Goal: Information Seeking & Learning: Learn about a topic

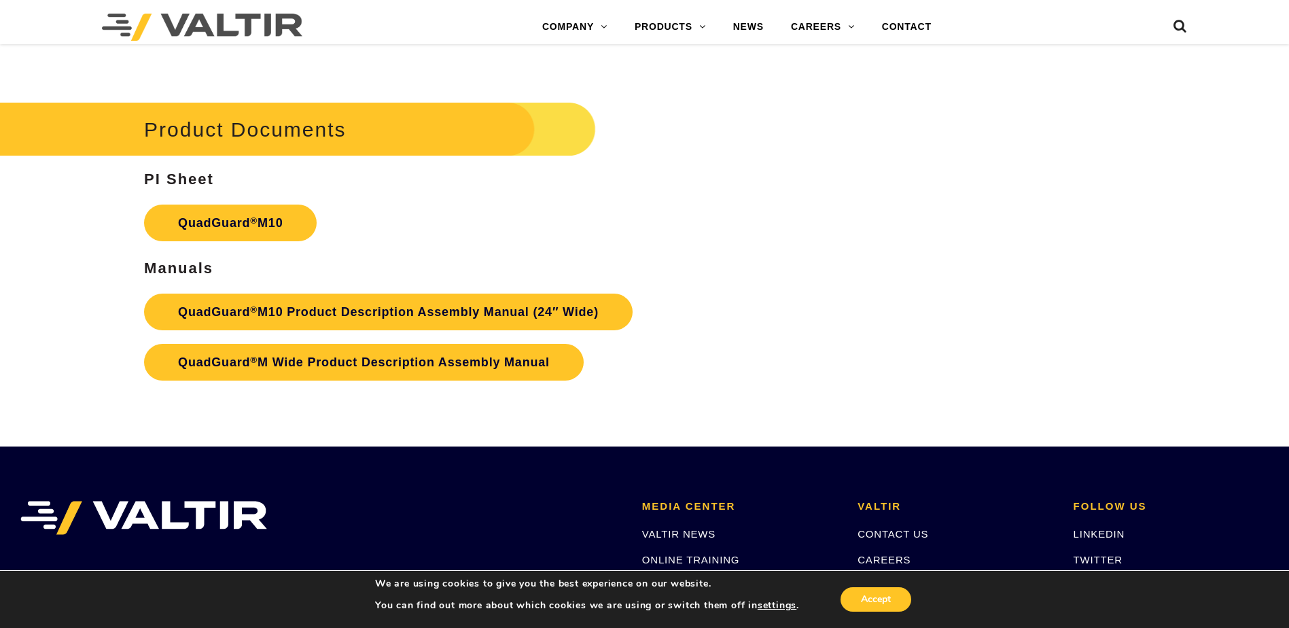
scroll to position [5029, 0]
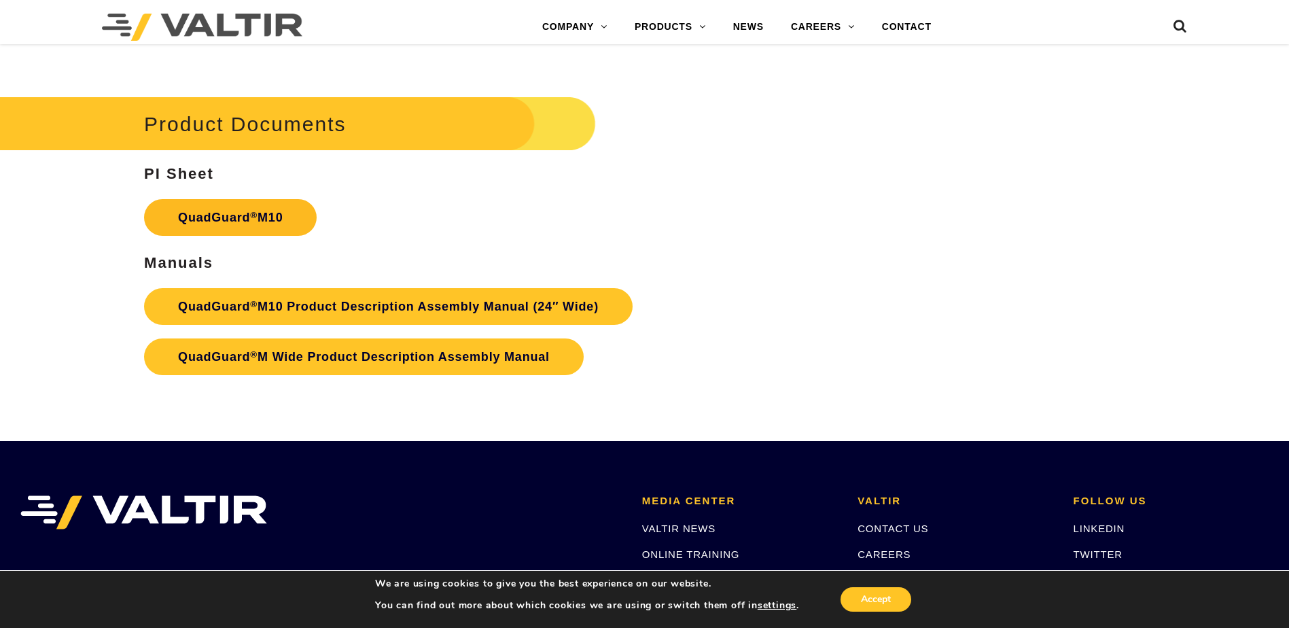
click at [251, 221] on link "QuadGuard ® M10" at bounding box center [230, 217] width 173 height 37
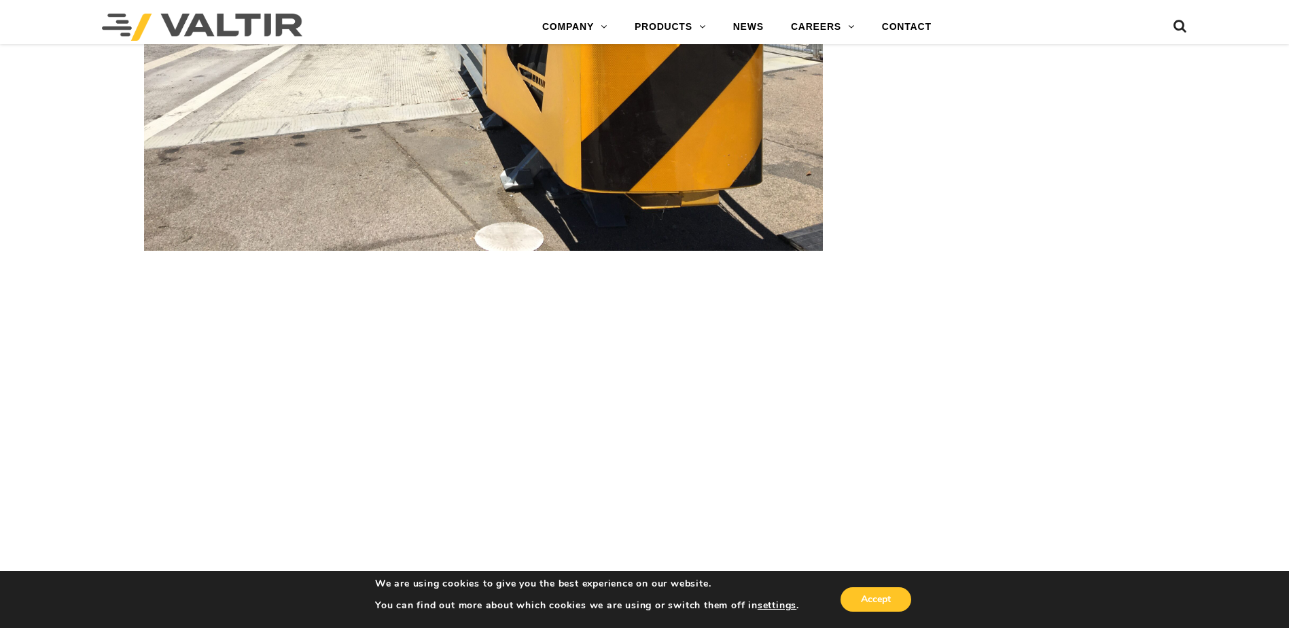
scroll to position [2107, 0]
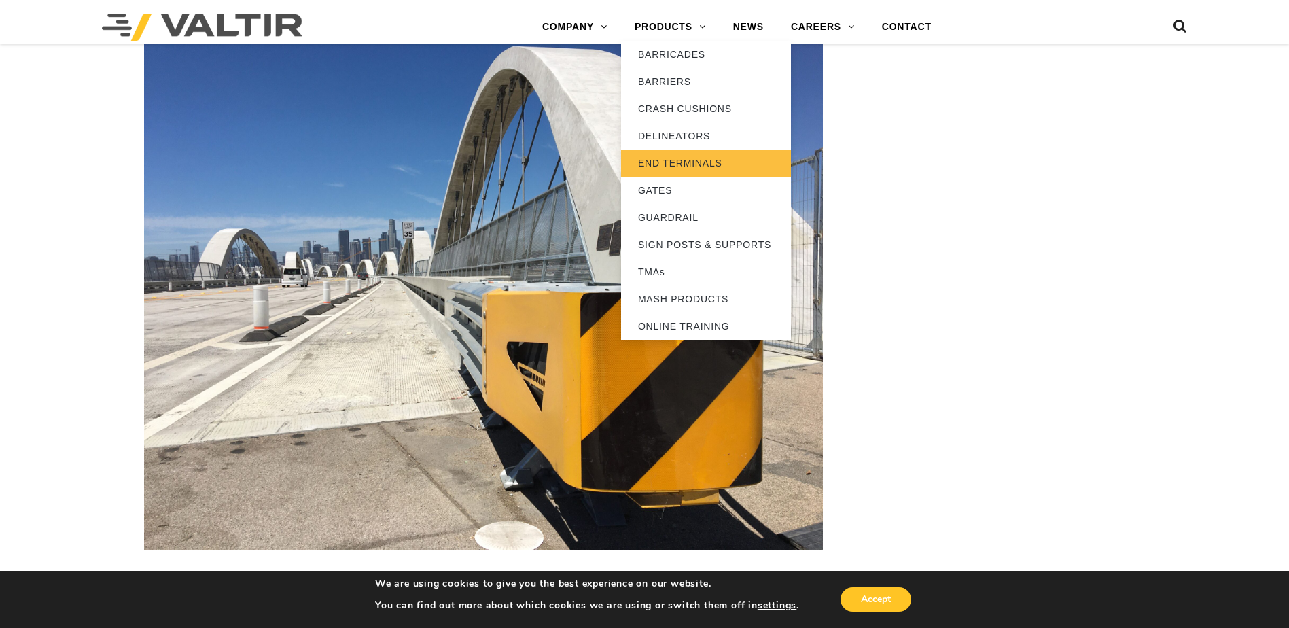
click at [680, 162] on link "END TERMINALS" at bounding box center [706, 163] width 170 height 27
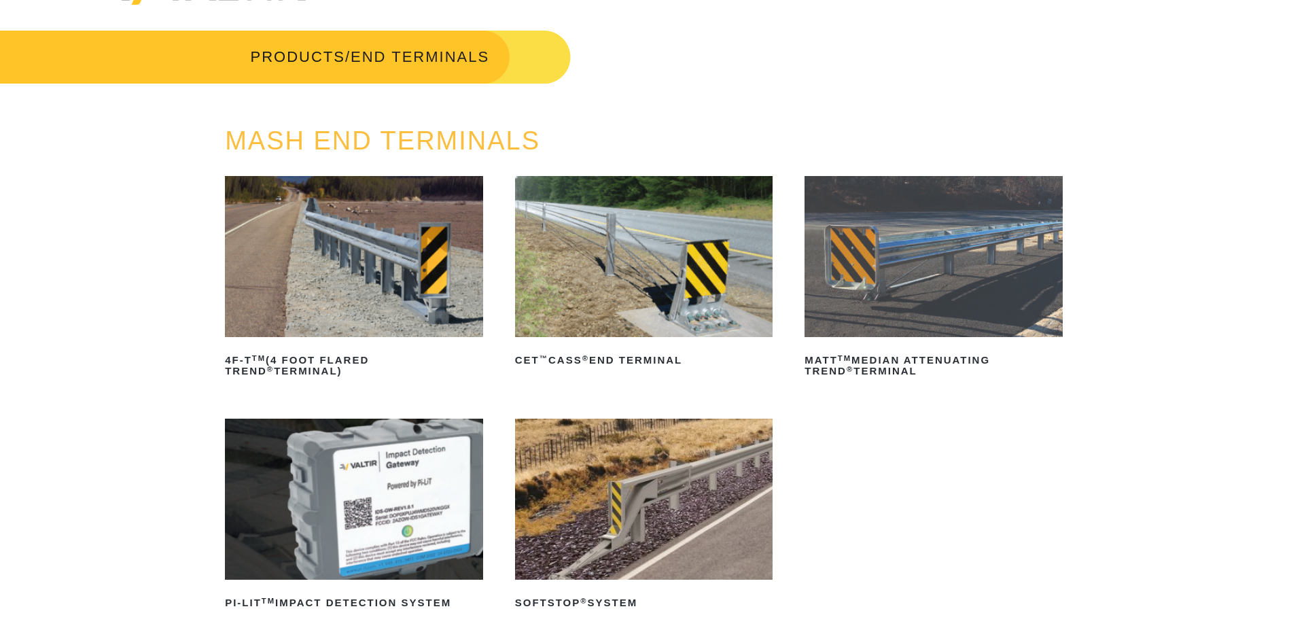
scroll to position [68, 0]
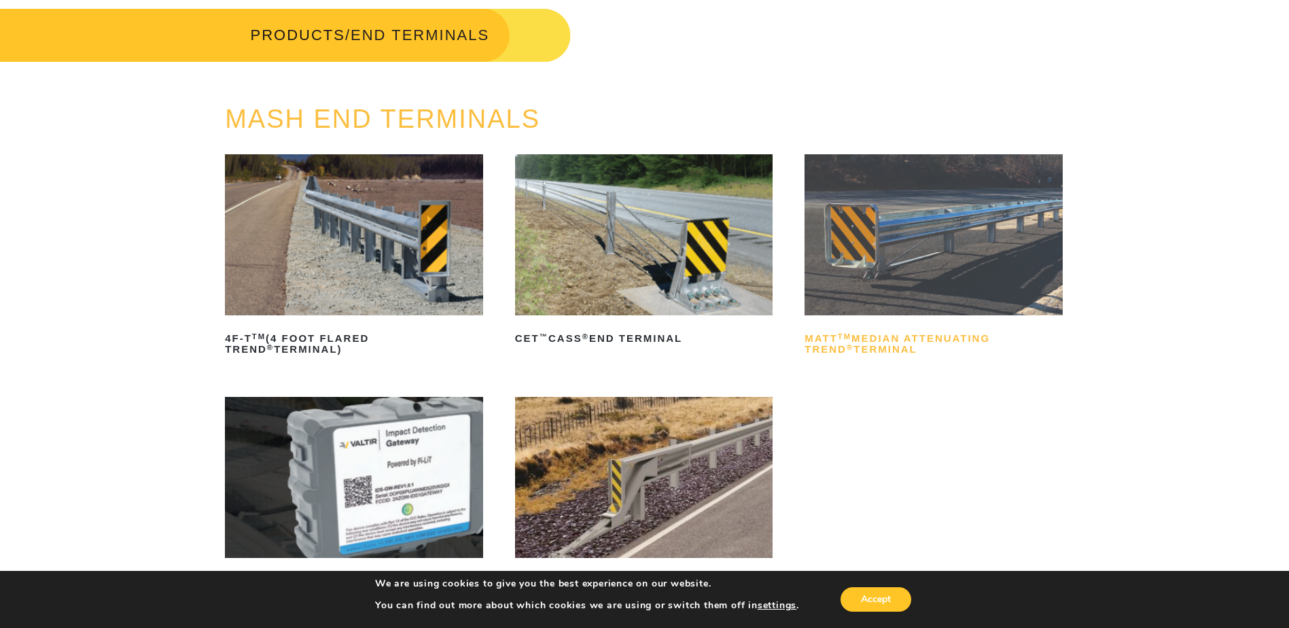
click at [870, 342] on h2 "MATT TM Median Attenuating TREND ® Terminal" at bounding box center [934, 344] width 258 height 33
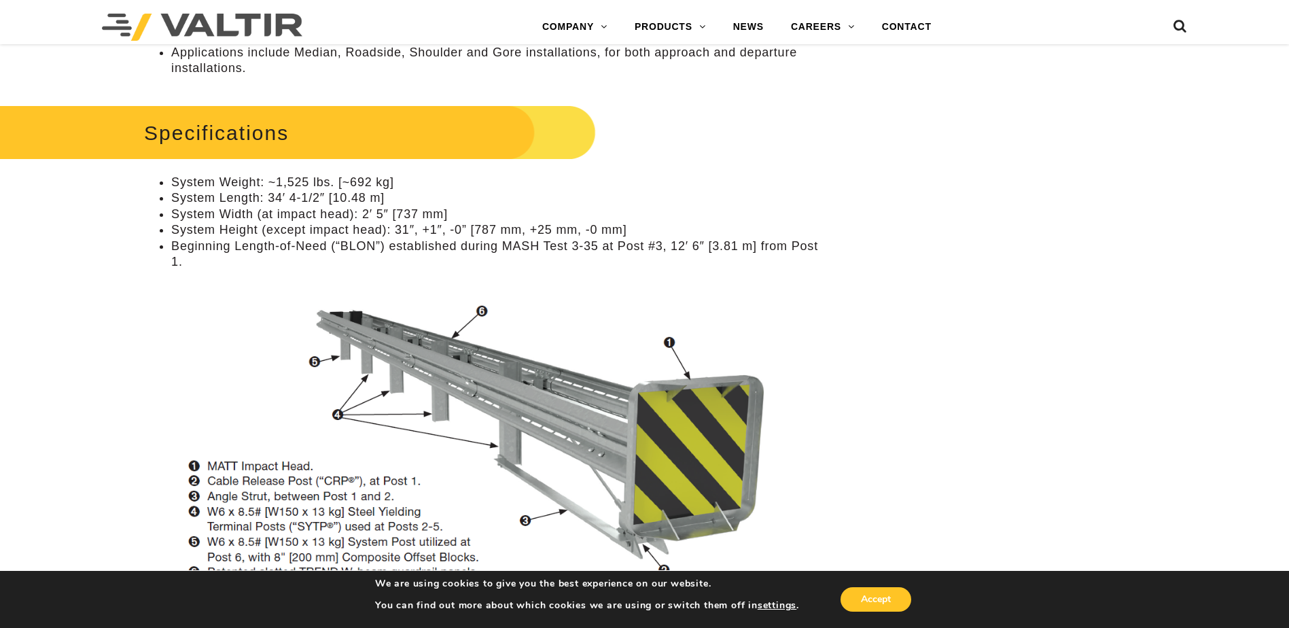
scroll to position [1019, 0]
